Goal: Task Accomplishment & Management: Use online tool/utility

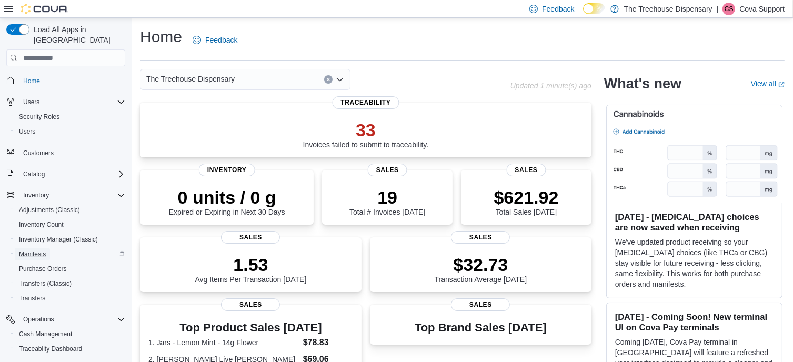
click at [29, 250] on span "Manifests" at bounding box center [32, 254] width 27 height 8
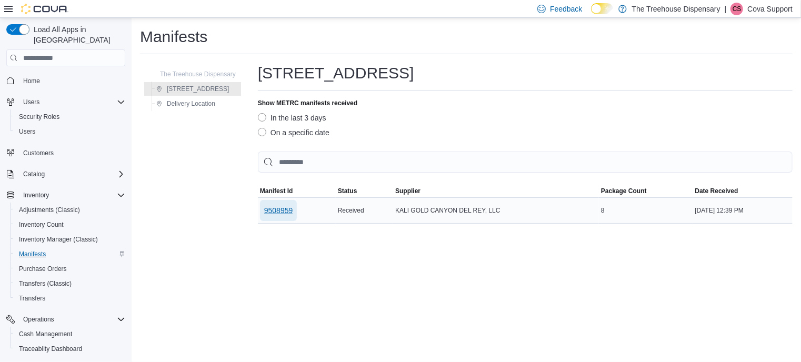
click at [278, 209] on span "9508959" at bounding box center [278, 210] width 29 height 11
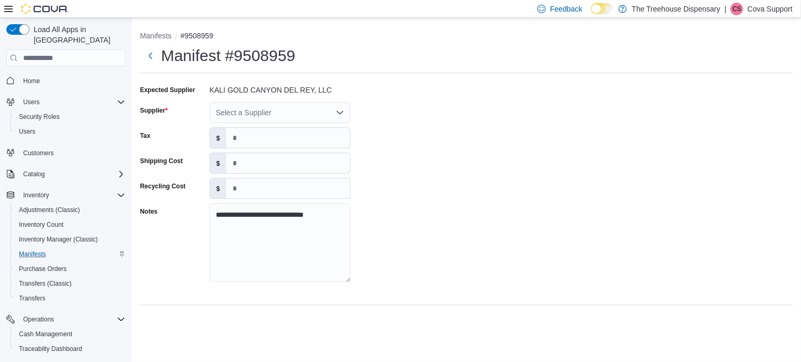
click at [326, 110] on div "Select a Supplier" at bounding box center [279, 112] width 141 height 21
type input "***"
click at [277, 130] on span "Kal iGold Canyon Del Rey LLC" at bounding box center [286, 130] width 116 height 11
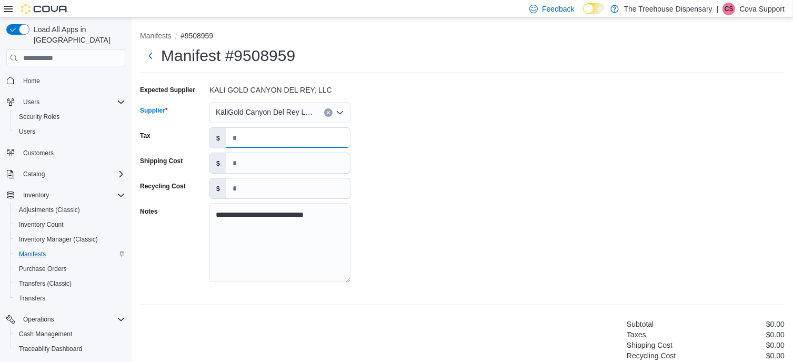
click at [251, 136] on input "*" at bounding box center [288, 138] width 124 height 20
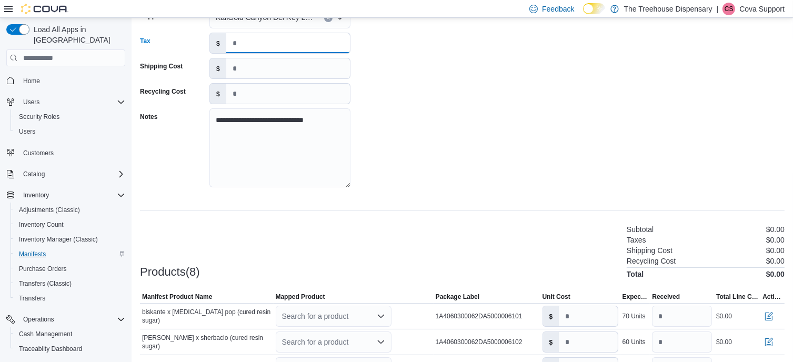
scroll to position [158, 0]
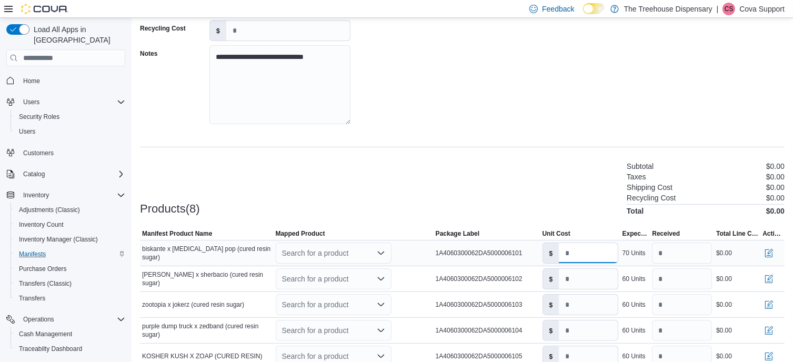
click at [592, 253] on input "*" at bounding box center [588, 253] width 58 height 20
click at [510, 77] on div "**********" at bounding box center [462, 29] width 644 height 210
drag, startPoint x: 27, startPoint y: 118, endPoint x: 42, endPoint y: 120, distance: 15.3
click at [27, 127] on span "Users" at bounding box center [27, 131] width 16 height 8
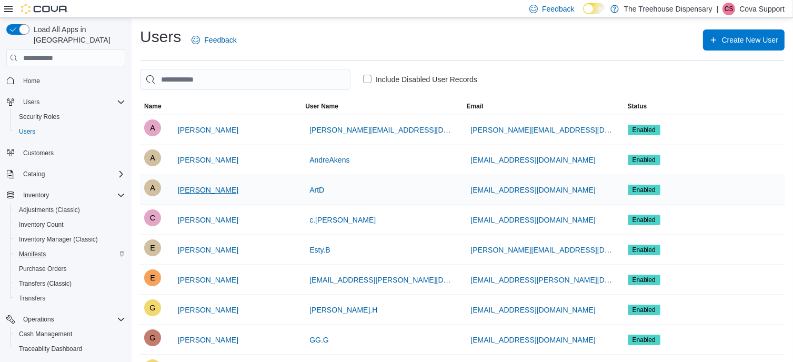
drag, startPoint x: 250, startPoint y: 189, endPoint x: 179, endPoint y: 187, distance: 71.1
click at [179, 187] on div "A [PERSON_NAME]" at bounding box center [220, 189] width 153 height 21
copy span "[PERSON_NAME]"
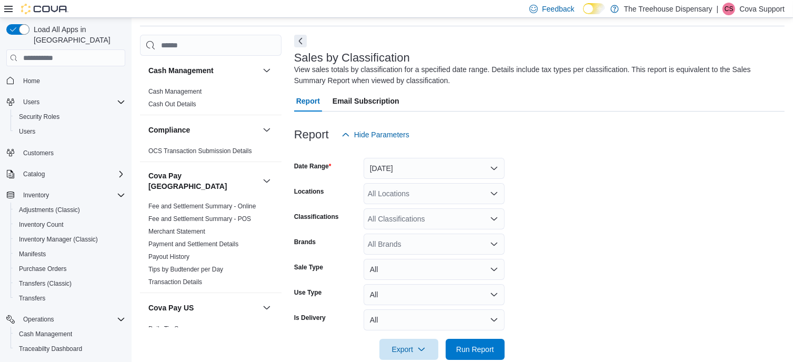
scroll to position [35, 0]
click at [760, 8] on p "Cova Support" at bounding box center [761, 9] width 45 height 13
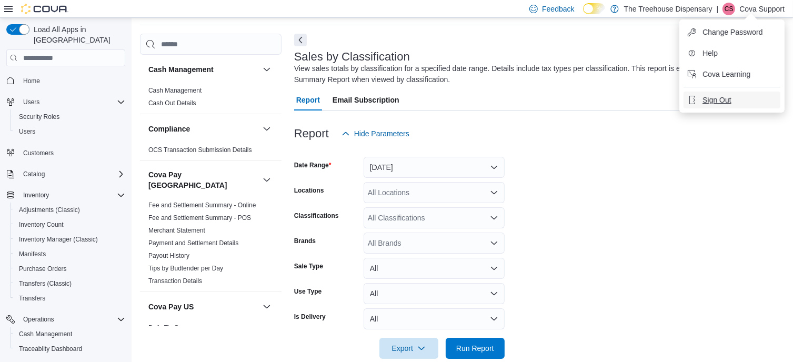
click at [721, 102] on span "Sign Out" at bounding box center [716, 100] width 28 height 11
